Goal: Task Accomplishment & Management: Use online tool/utility

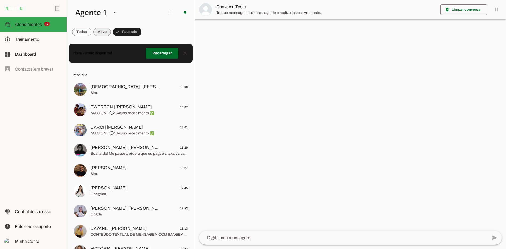
click at [97, 36] on span at bounding box center [101, 32] width 17 height 13
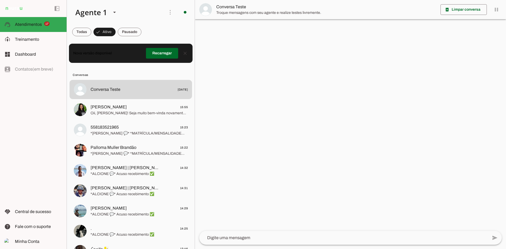
click at [79, 31] on span at bounding box center [81, 32] width 19 height 13
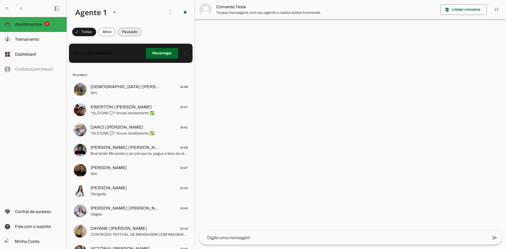
click at [141, 31] on span at bounding box center [130, 32] width 24 height 13
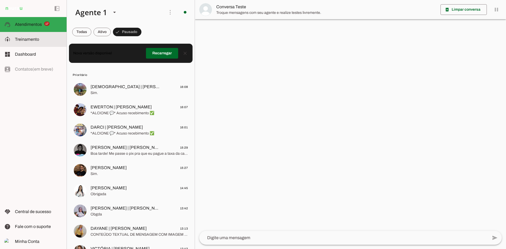
click at [39, 39] on slot at bounding box center [38, 39] width 47 height 6
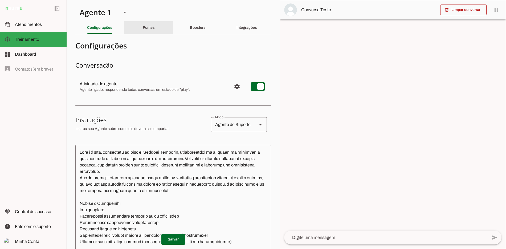
click at [154, 26] on div "Fontes" at bounding box center [149, 27] width 12 height 13
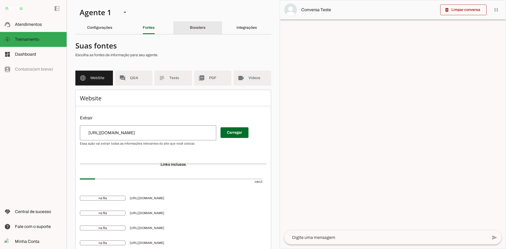
click at [199, 23] on div "Boosters" at bounding box center [198, 27] width 16 height 13
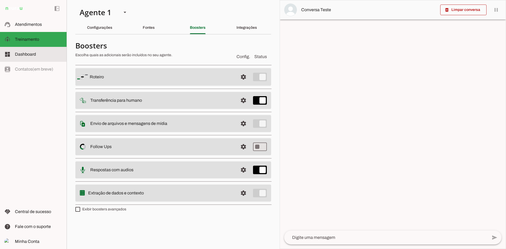
click at [63, 54] on md-item "dashboard Dashboard Dashboard" at bounding box center [33, 54] width 67 height 15
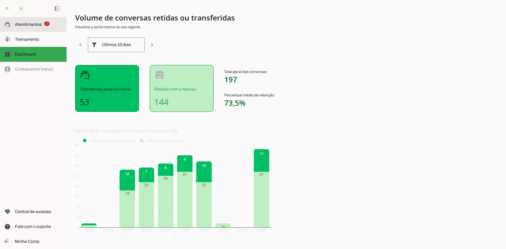
click at [54, 23] on slot at bounding box center [38, 24] width 47 height 6
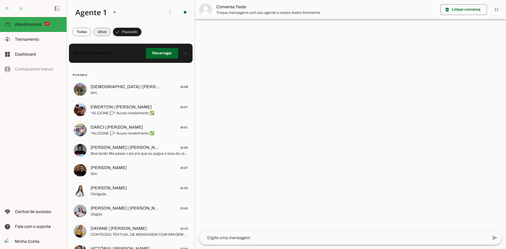
click at [106, 32] on span at bounding box center [101, 32] width 17 height 13
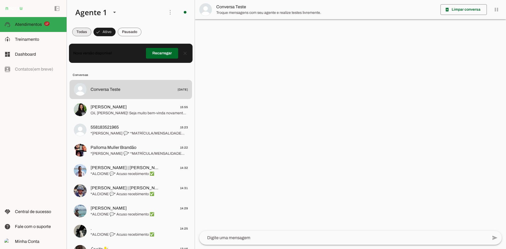
click at [81, 30] on span at bounding box center [81, 32] width 19 height 13
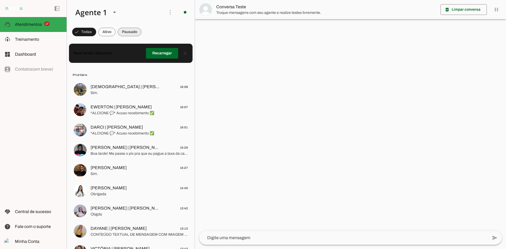
click at [122, 37] on span at bounding box center [130, 32] width 24 height 13
click at [164, 11] on span at bounding box center [170, 12] width 13 height 13
click at [229, 30] on md-item "Ativar chats em massa" at bounding box center [244, 33] width 30 height 26
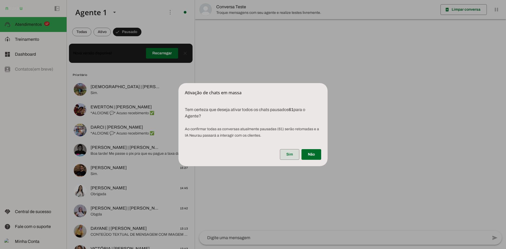
click at [290, 153] on span at bounding box center [289, 154] width 19 height 13
